Goal: Navigation & Orientation: Find specific page/section

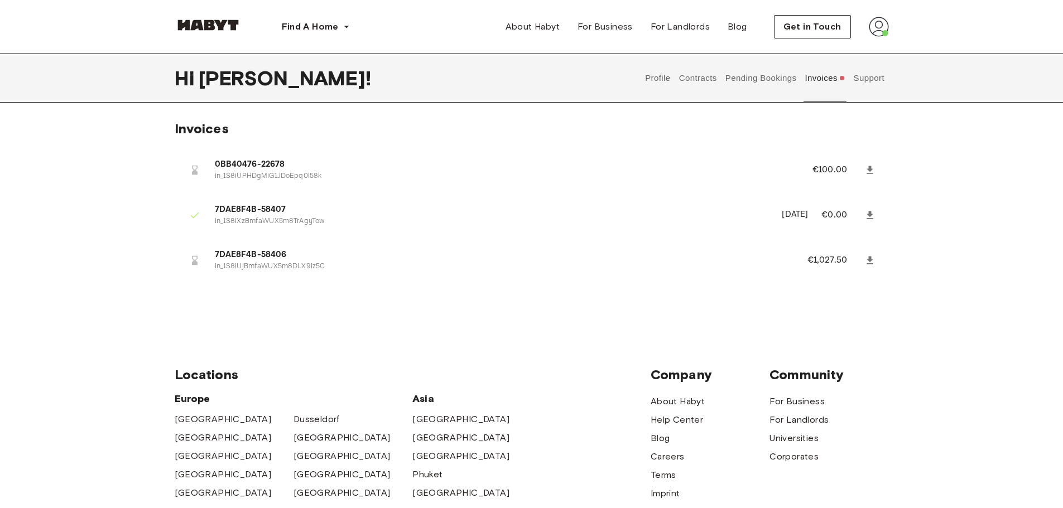
click at [821, 80] on button "Invoices" at bounding box center [824, 78] width 43 height 49
click at [879, 79] on button "Support" at bounding box center [869, 78] width 34 height 49
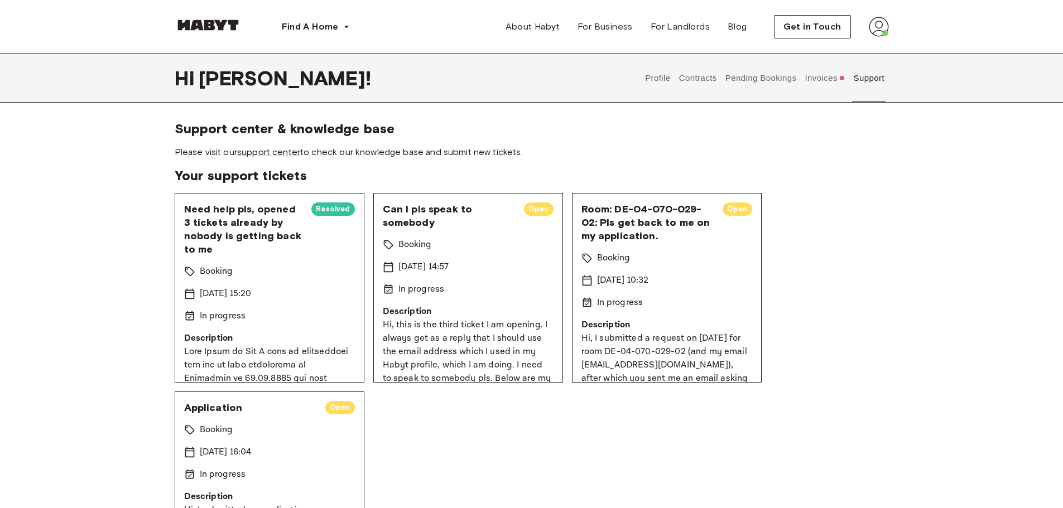
click at [824, 74] on button "Invoices" at bounding box center [824, 78] width 43 height 49
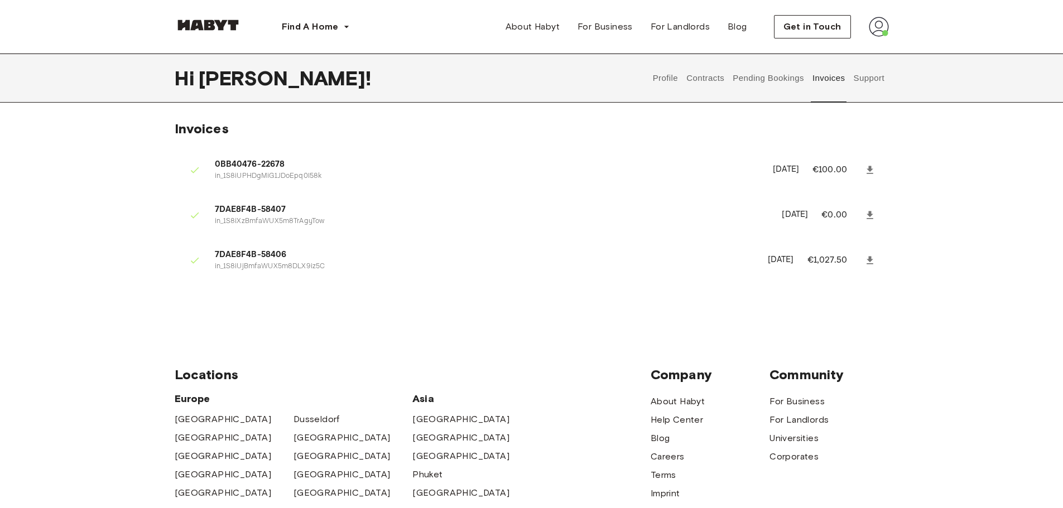
click at [777, 76] on button "Pending Bookings" at bounding box center [768, 78] width 74 height 49
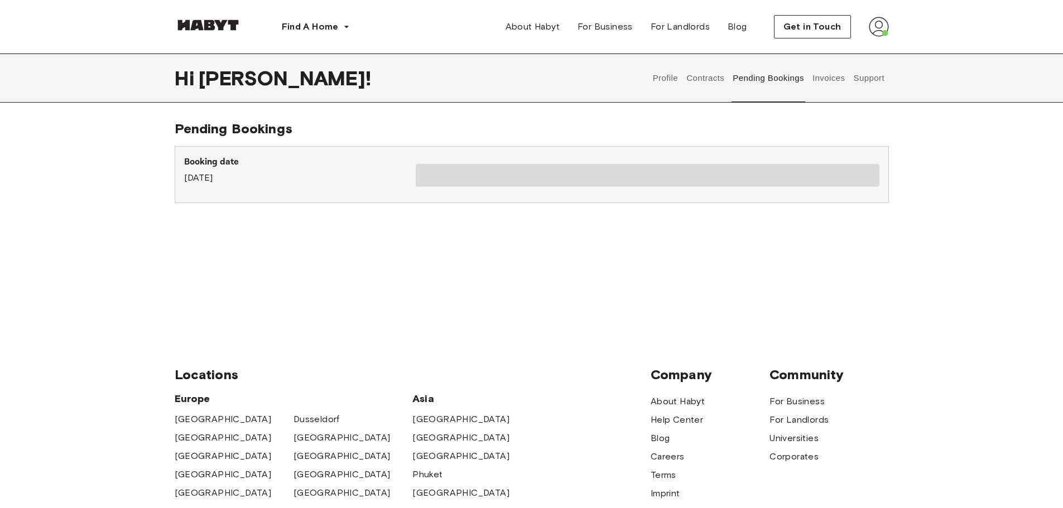
click at [827, 78] on button "Invoices" at bounding box center [828, 78] width 35 height 49
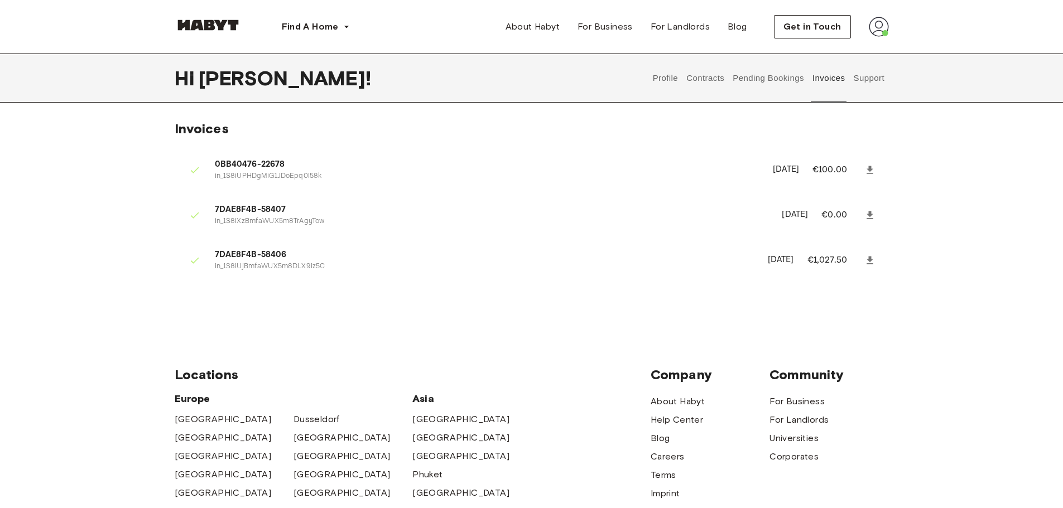
click at [860, 76] on button "Support" at bounding box center [869, 78] width 34 height 49
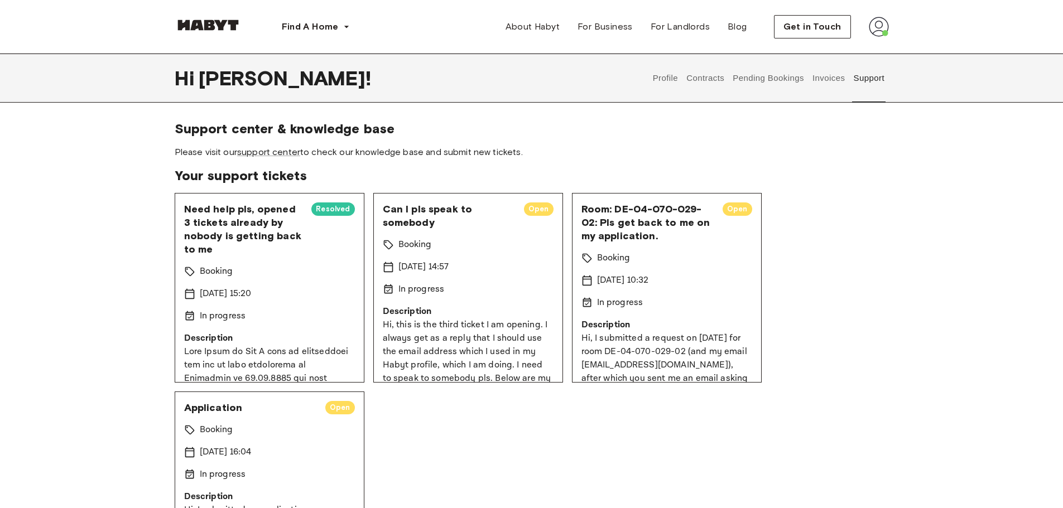
click at [779, 74] on button "Pending Bookings" at bounding box center [768, 78] width 74 height 49
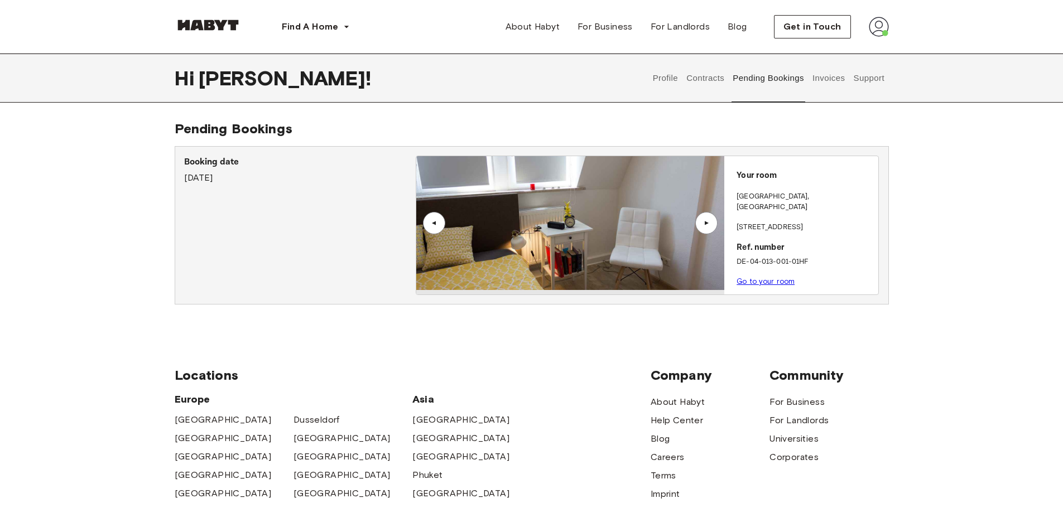
click at [704, 76] on button "Contracts" at bounding box center [705, 78] width 41 height 49
